Goal: Information Seeking & Learning: Check status

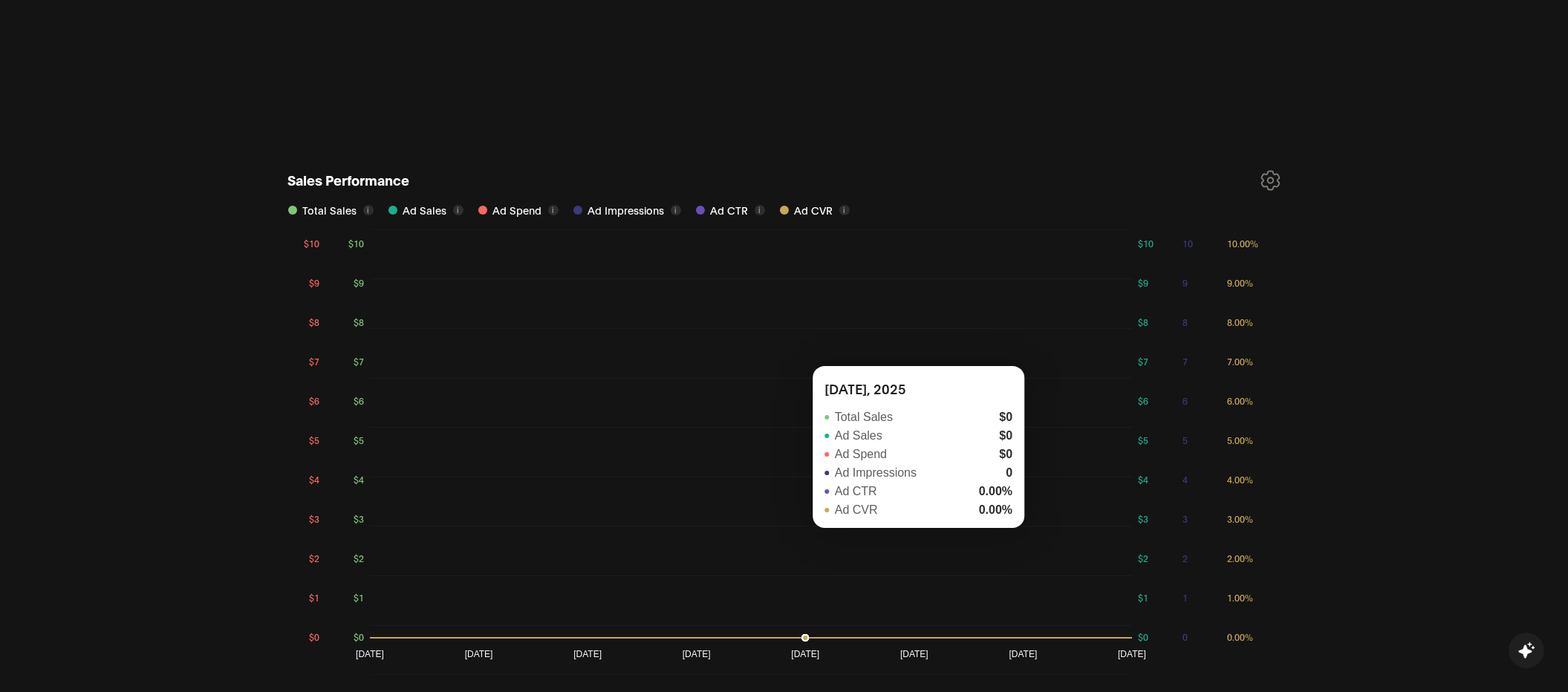
scroll to position [753, 0]
